Goal: Information Seeking & Learning: Learn about a topic

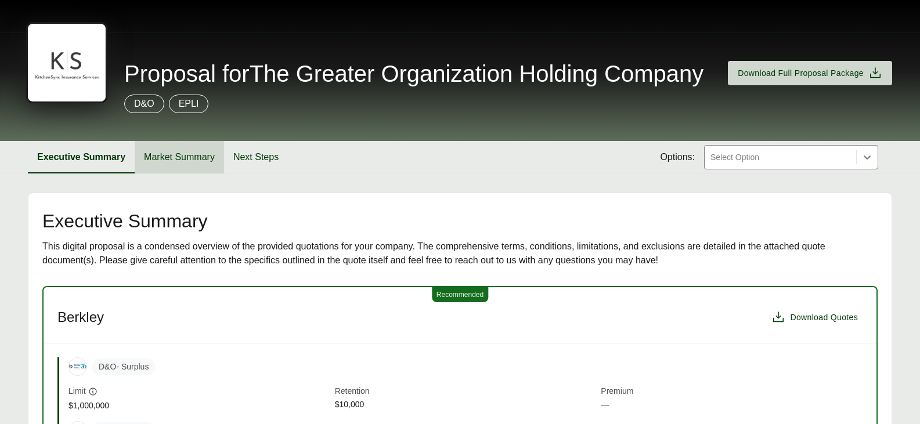
click at [155, 166] on button "Market Summary" at bounding box center [179, 157] width 89 height 33
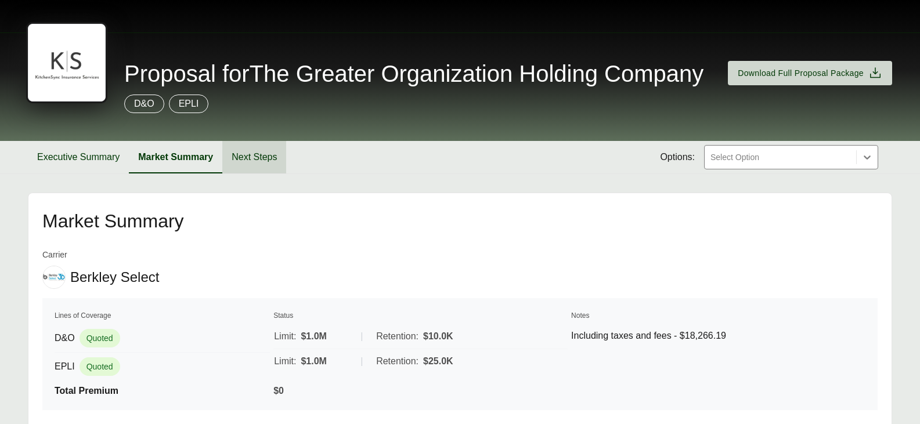
click at [282, 156] on button "Next Steps" at bounding box center [254, 157] width 64 height 33
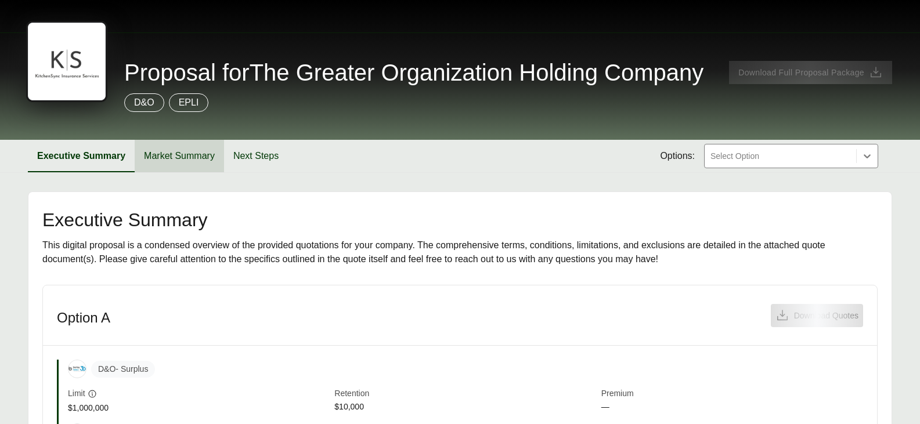
click at [136, 152] on button "Market Summary" at bounding box center [179, 156] width 89 height 33
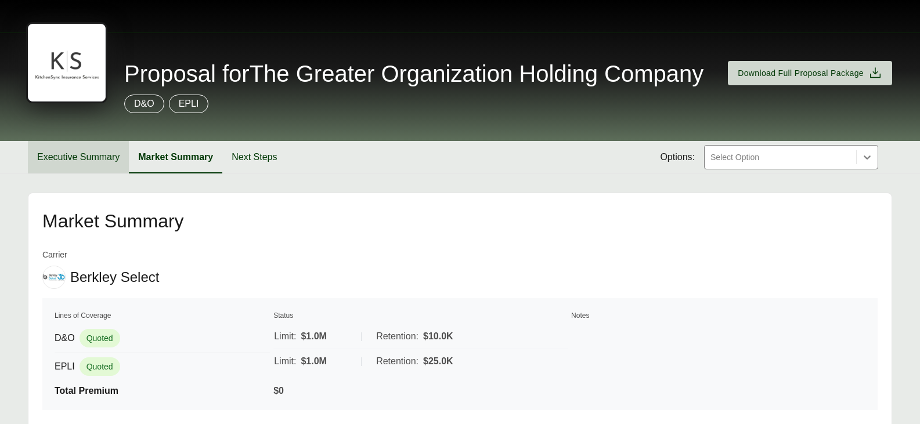
click at [67, 154] on button "Executive Summary" at bounding box center [78, 157] width 101 height 33
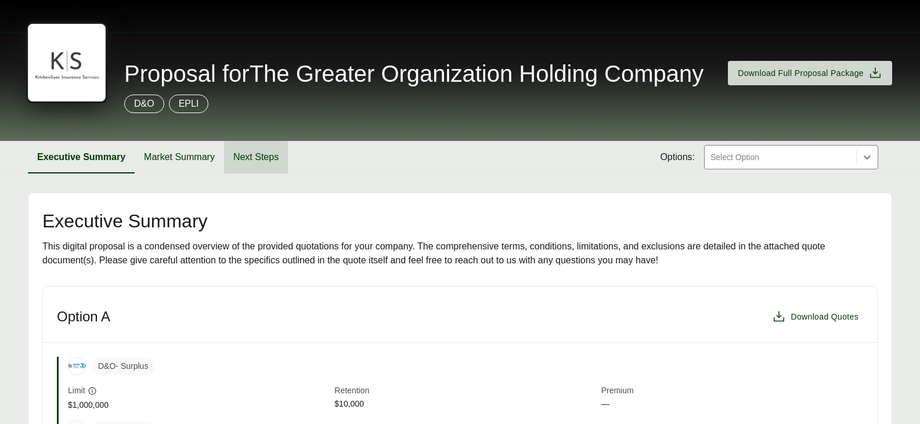
click at [251, 159] on button "Next Steps" at bounding box center [256, 157] width 64 height 33
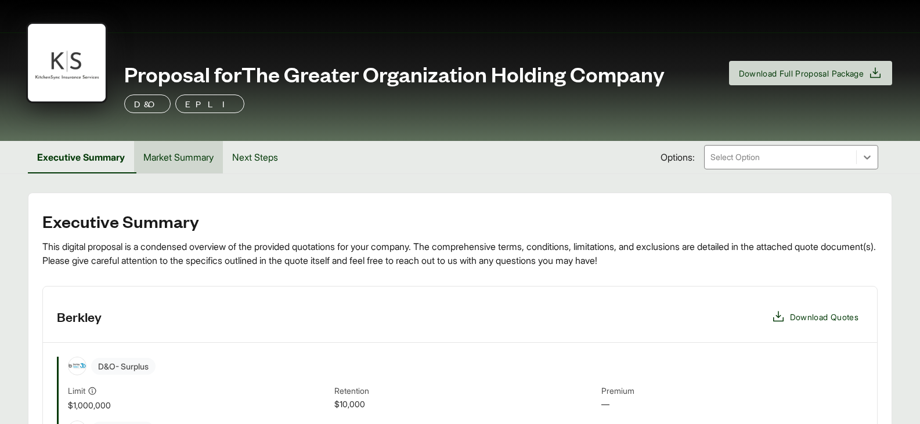
click at [187, 153] on button "Market Summary" at bounding box center [178, 157] width 89 height 33
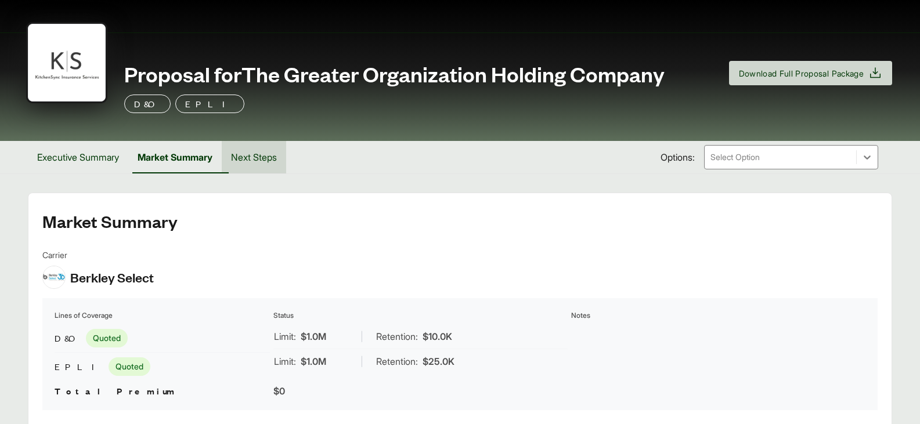
click at [283, 151] on button "Next Steps" at bounding box center [254, 157] width 64 height 33
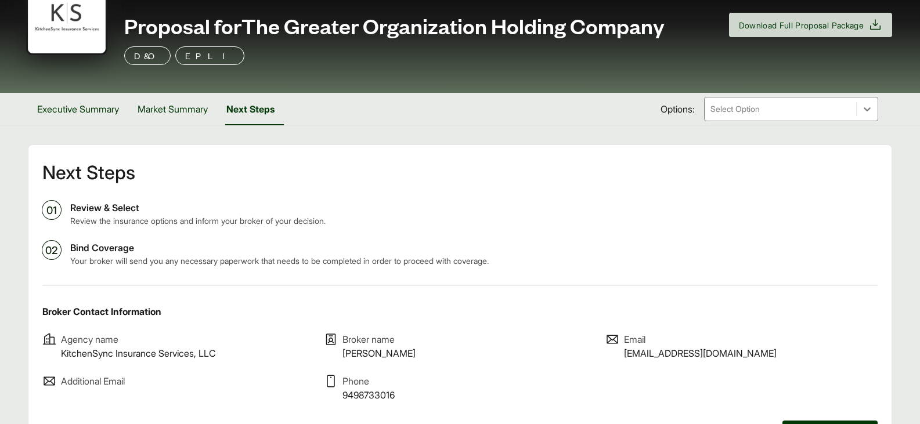
scroll to position [128, 0]
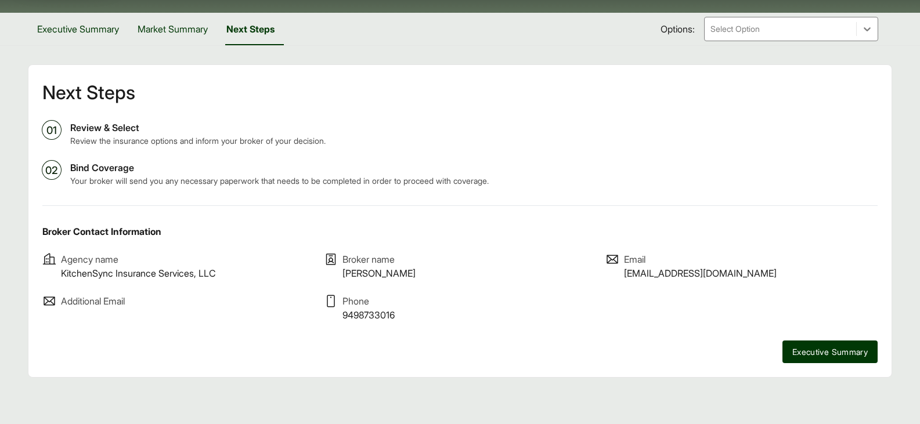
click at [806, 26] on div at bounding box center [780, 29] width 142 height 14
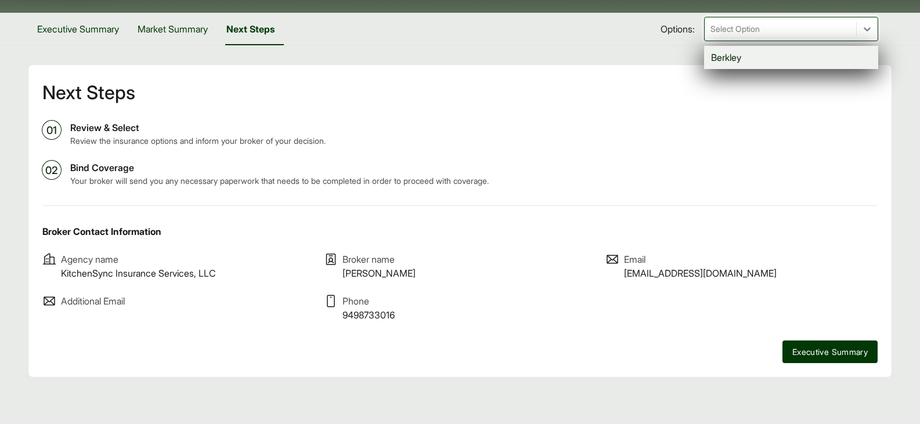
click at [754, 63] on div "Berkley" at bounding box center [791, 57] width 174 height 23
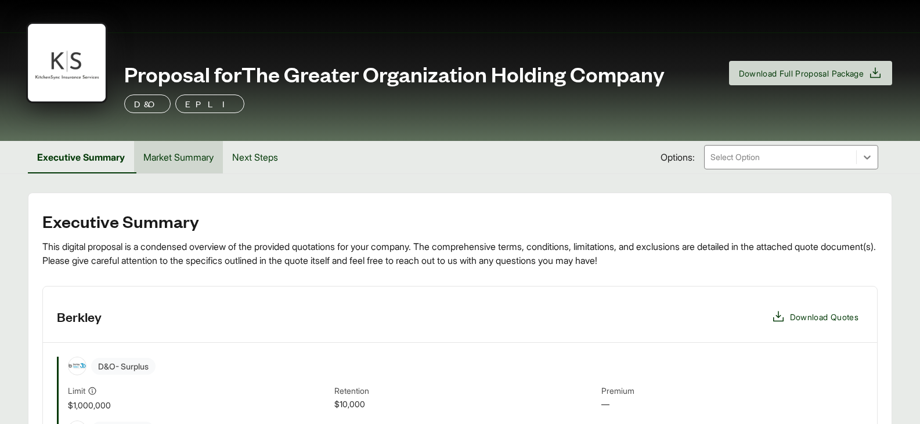
click at [186, 160] on button "Market Summary" at bounding box center [178, 157] width 89 height 33
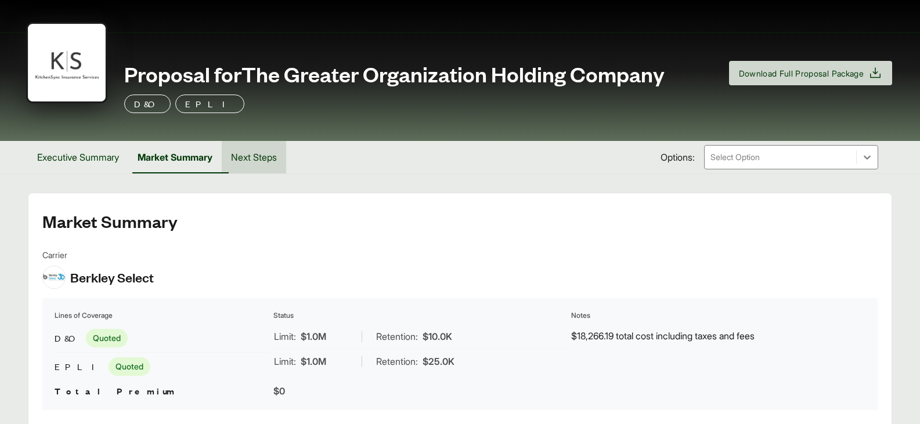
click at [270, 158] on button "Next Steps" at bounding box center [254, 157] width 64 height 33
